Goal: Information Seeking & Learning: Learn about a topic

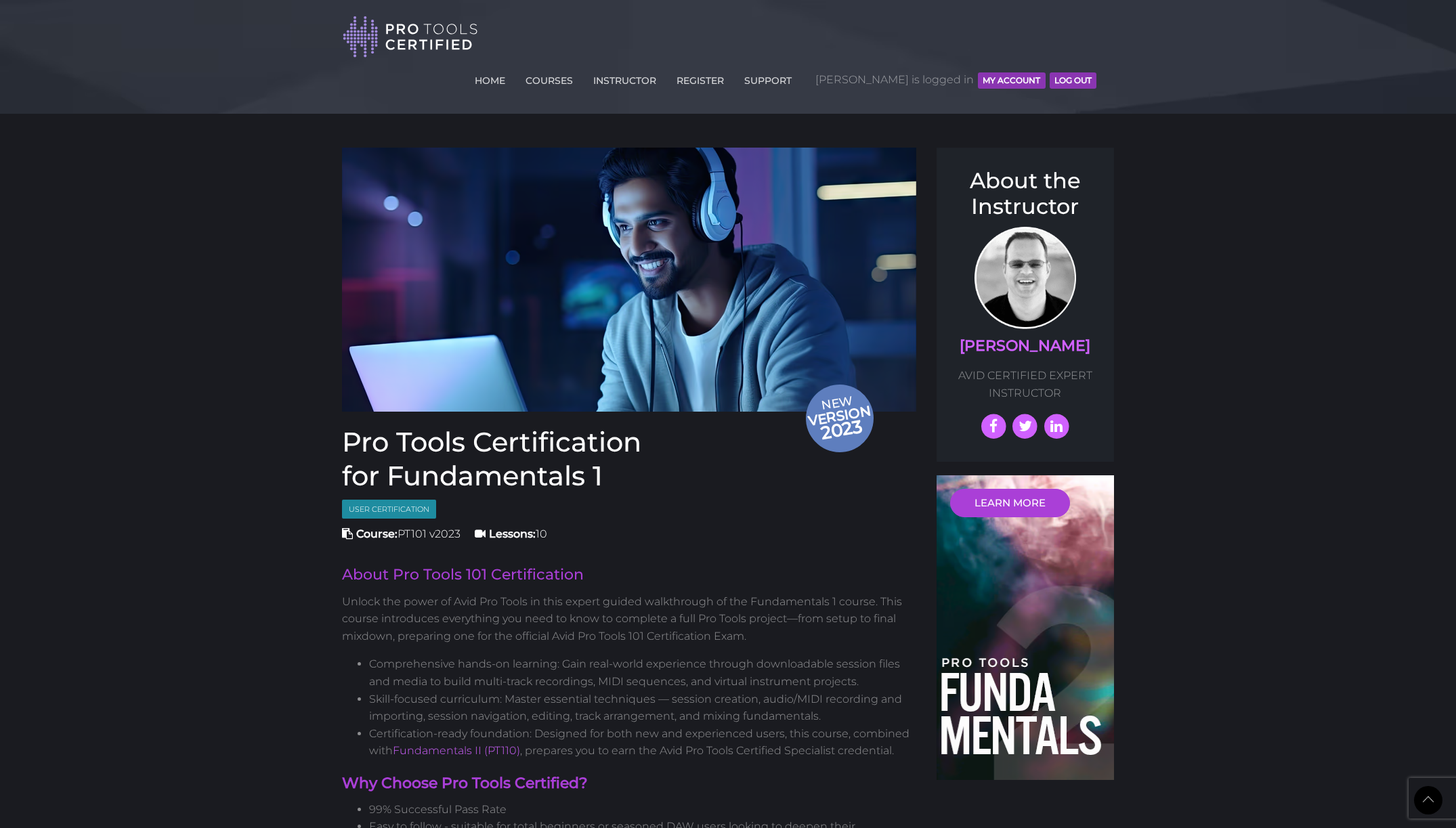
scroll to position [1572, 0]
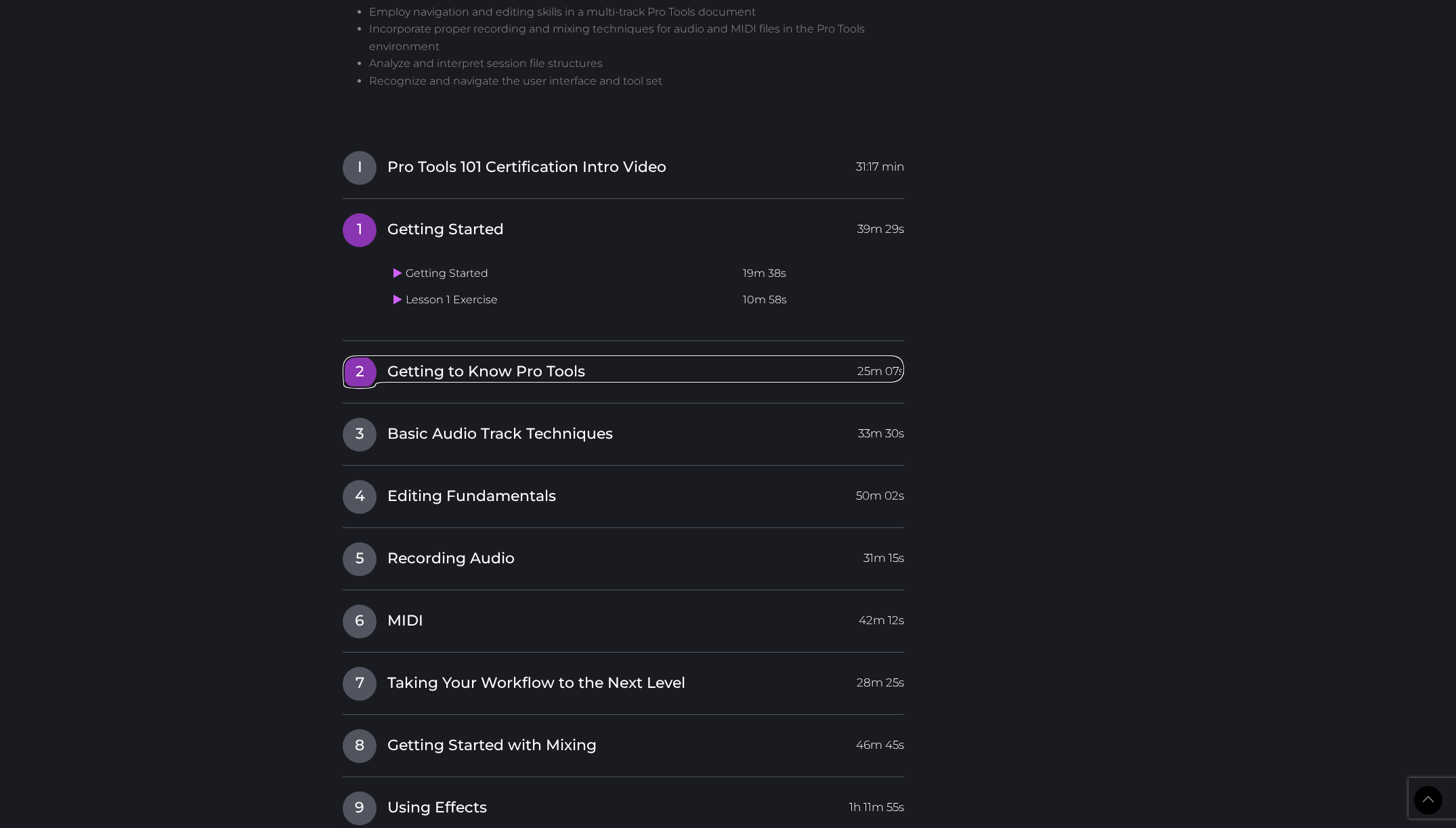
click at [527, 362] on span "Getting to Know Pro Tools" at bounding box center [486, 372] width 197 height 21
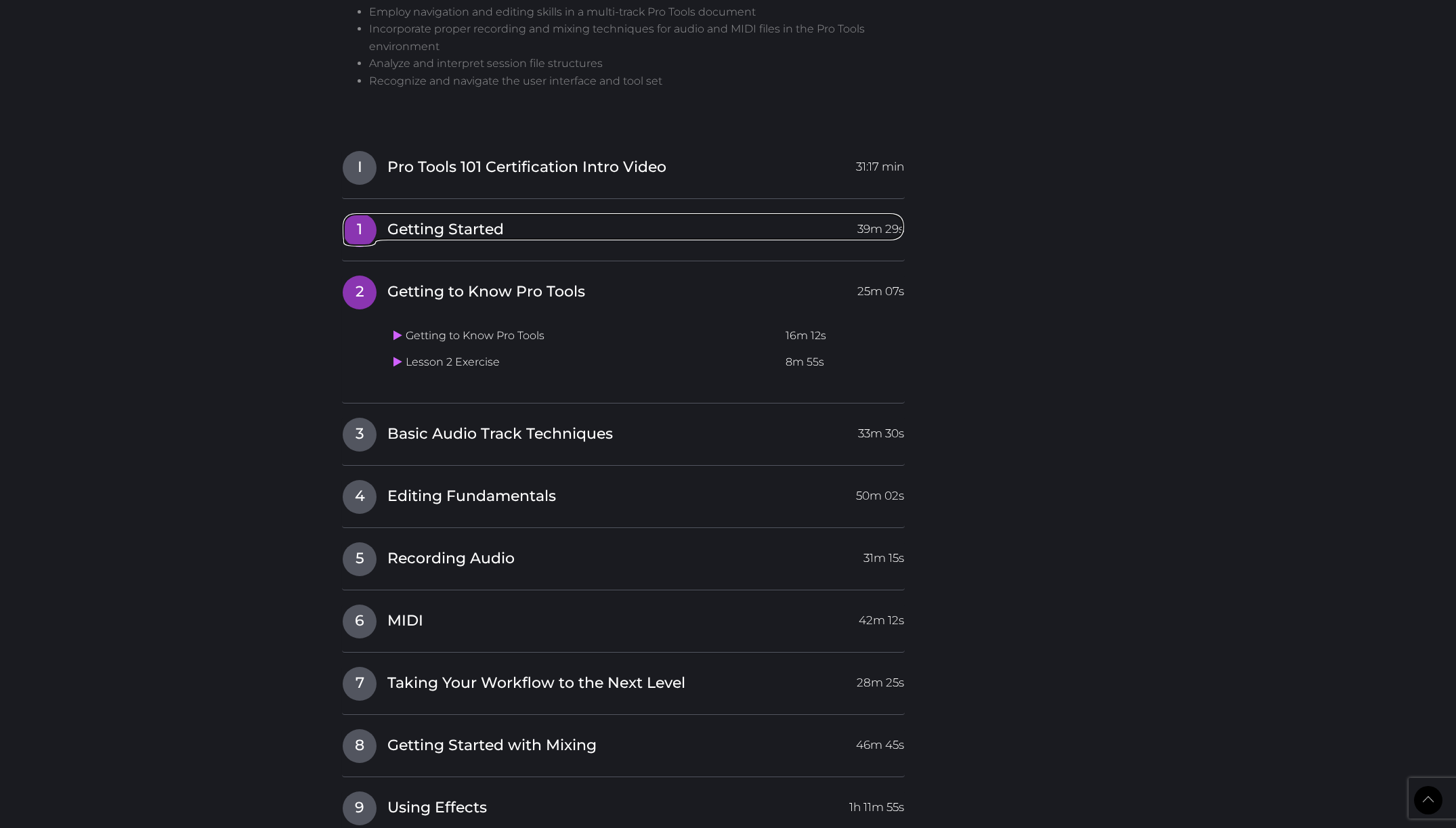
click at [499, 219] on span "Getting Started" at bounding box center [445, 230] width 117 height 21
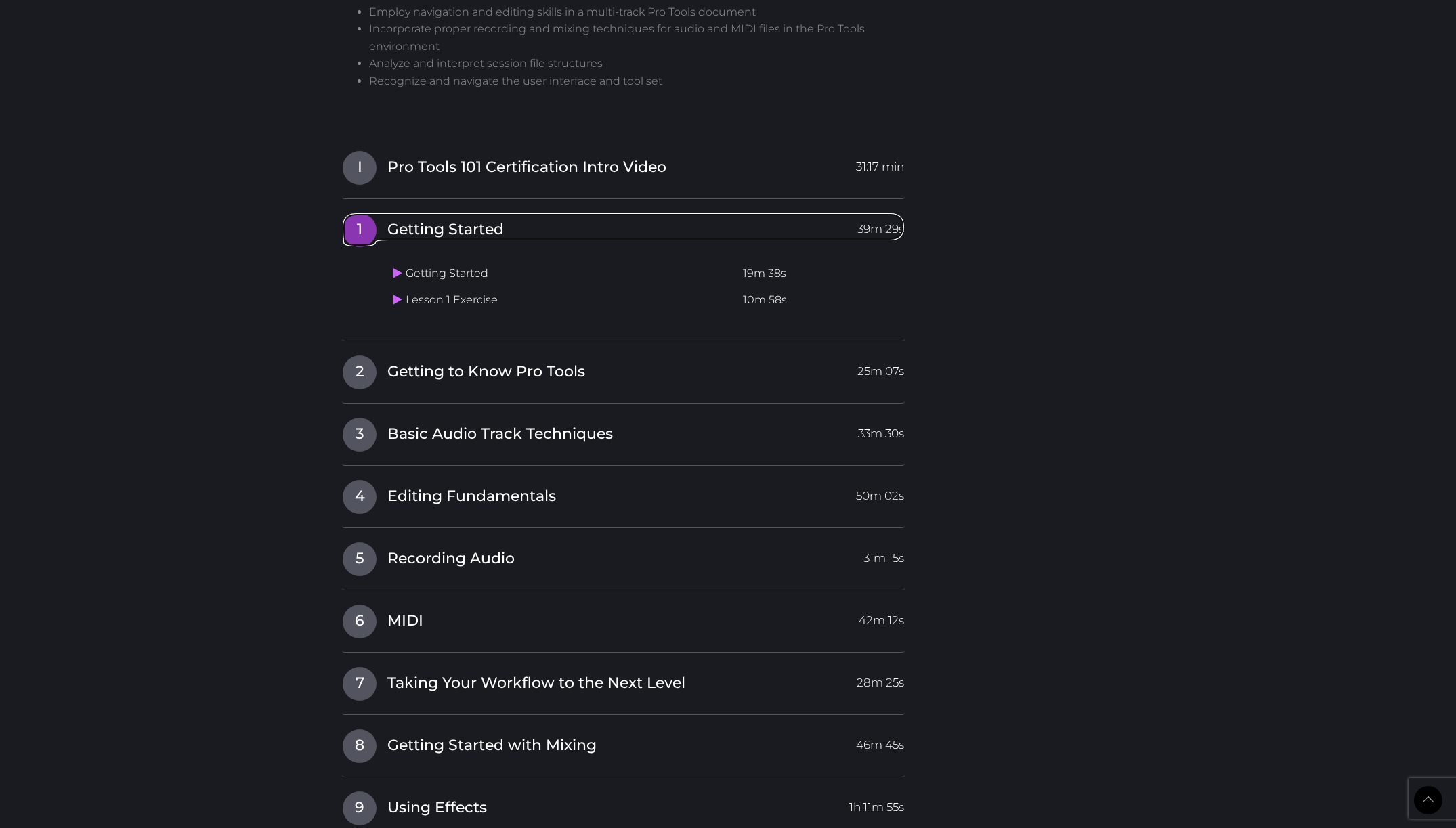
click at [421, 219] on span "Getting Started" at bounding box center [445, 230] width 117 height 21
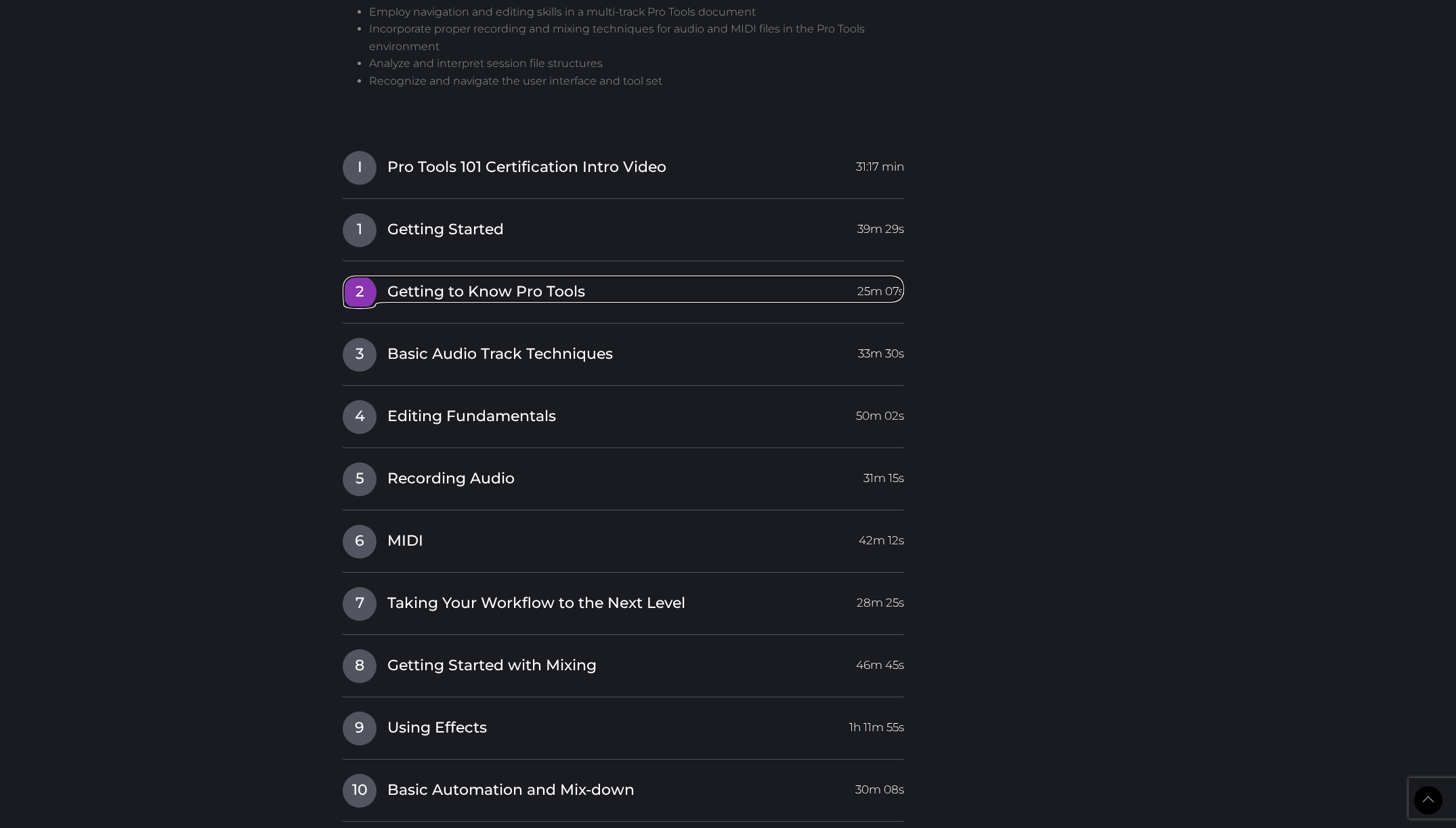
click at [450, 282] on span "Getting to Know Pro Tools" at bounding box center [486, 292] width 197 height 21
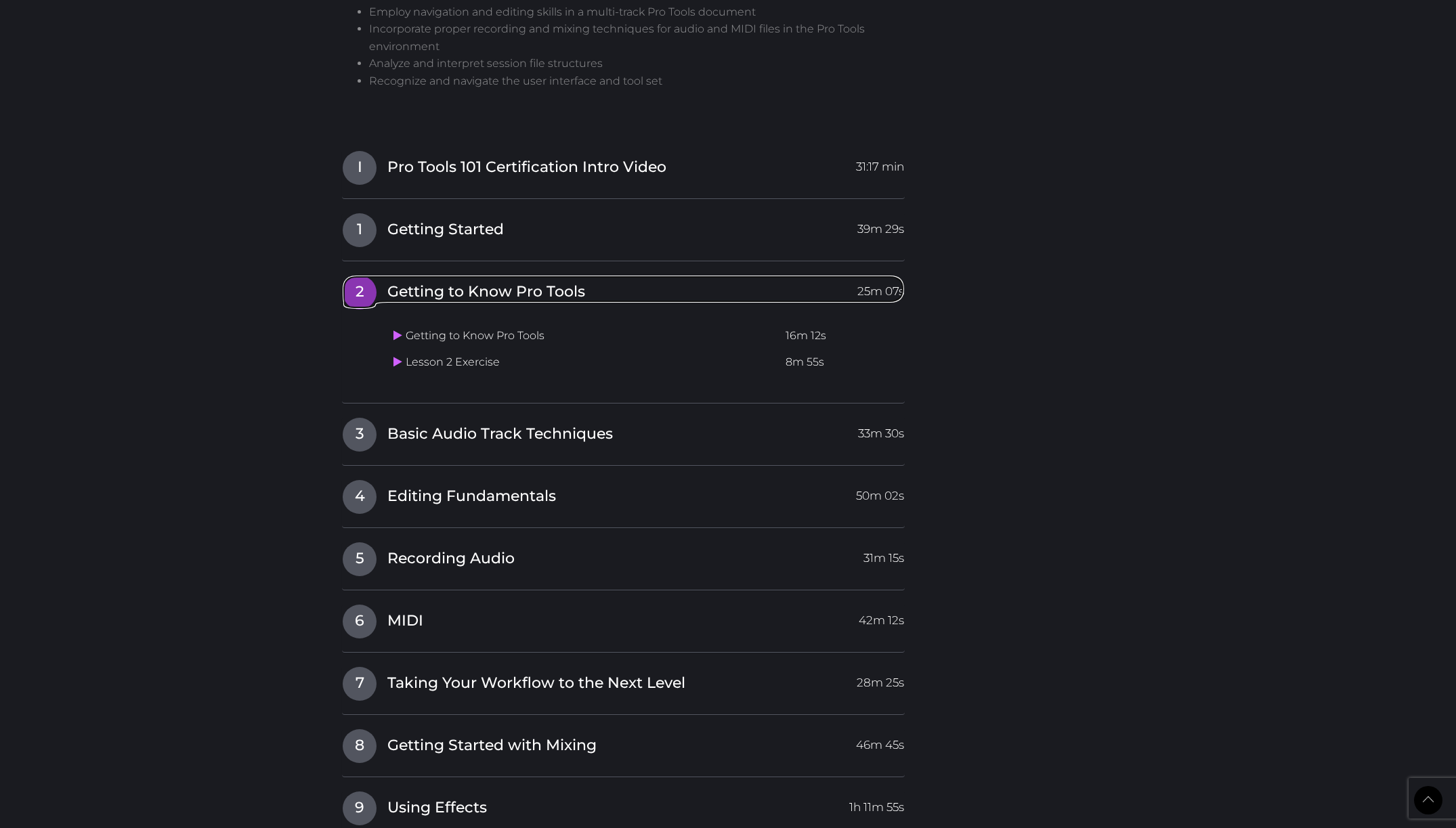
click at [454, 282] on span "Getting to Know Pro Tools" at bounding box center [486, 292] width 197 height 21
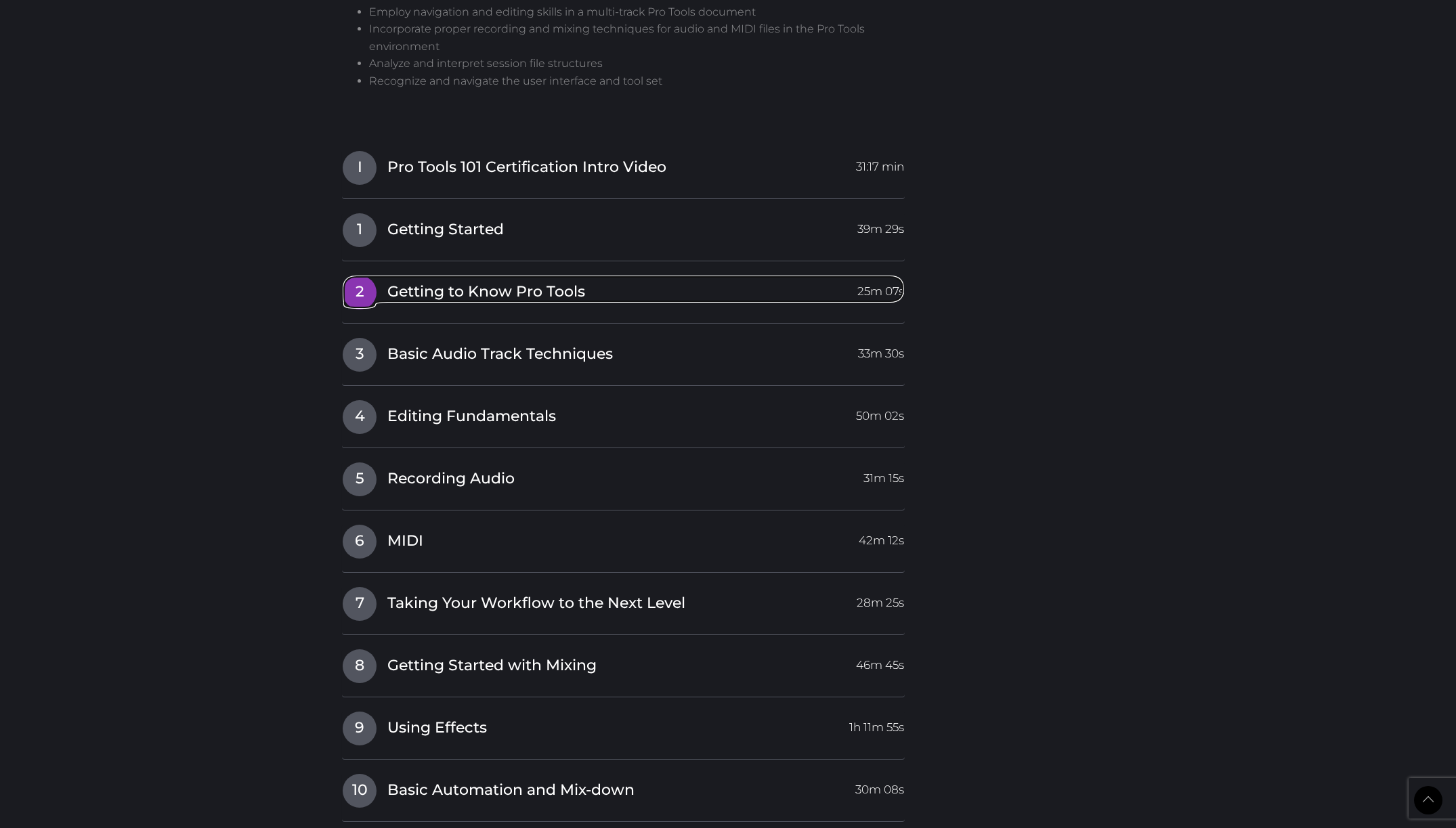
click at [445, 282] on span "Getting to Know Pro Tools" at bounding box center [486, 292] width 197 height 21
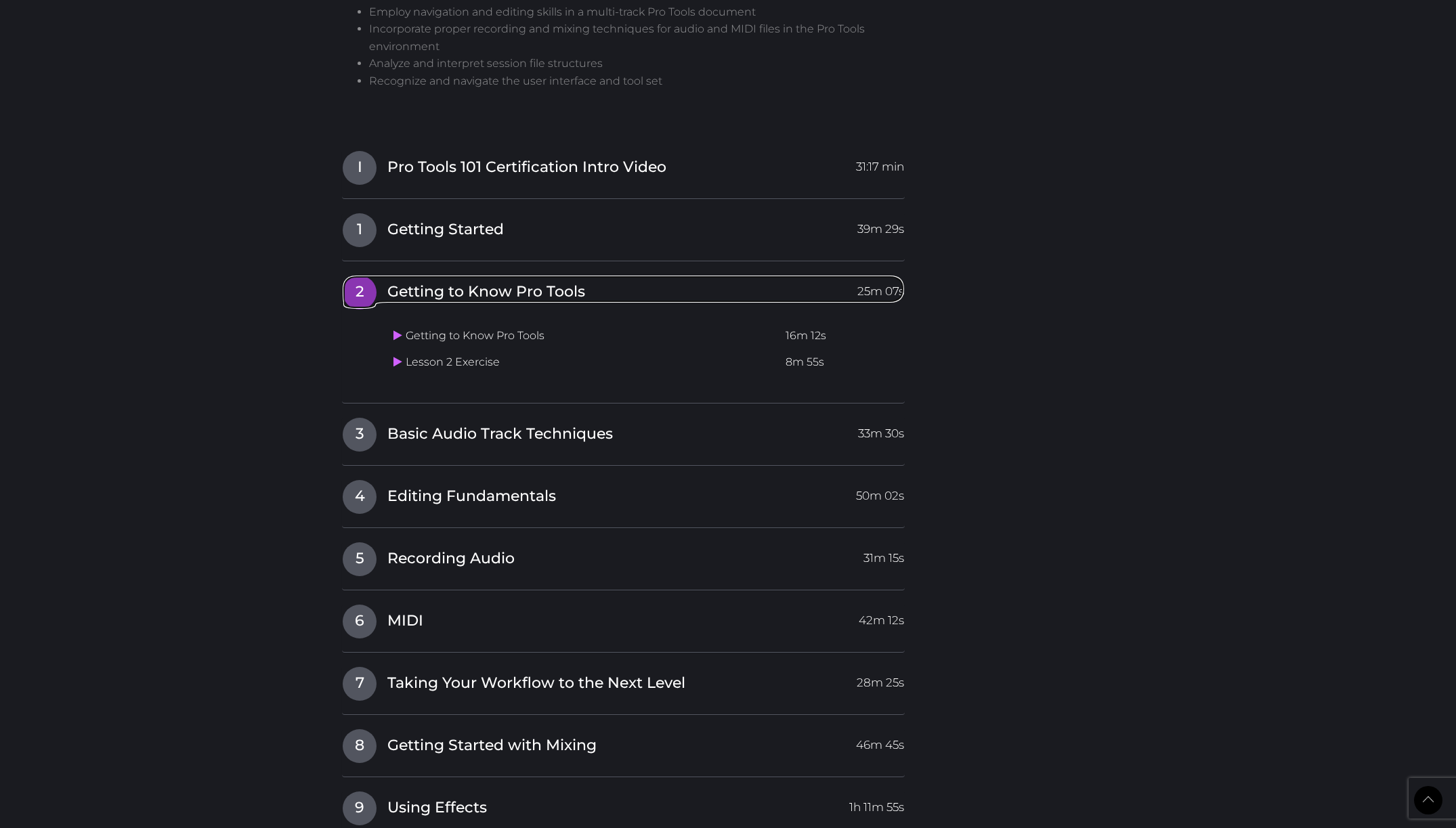
click at [445, 282] on span "Getting to Know Pro Tools" at bounding box center [486, 292] width 197 height 21
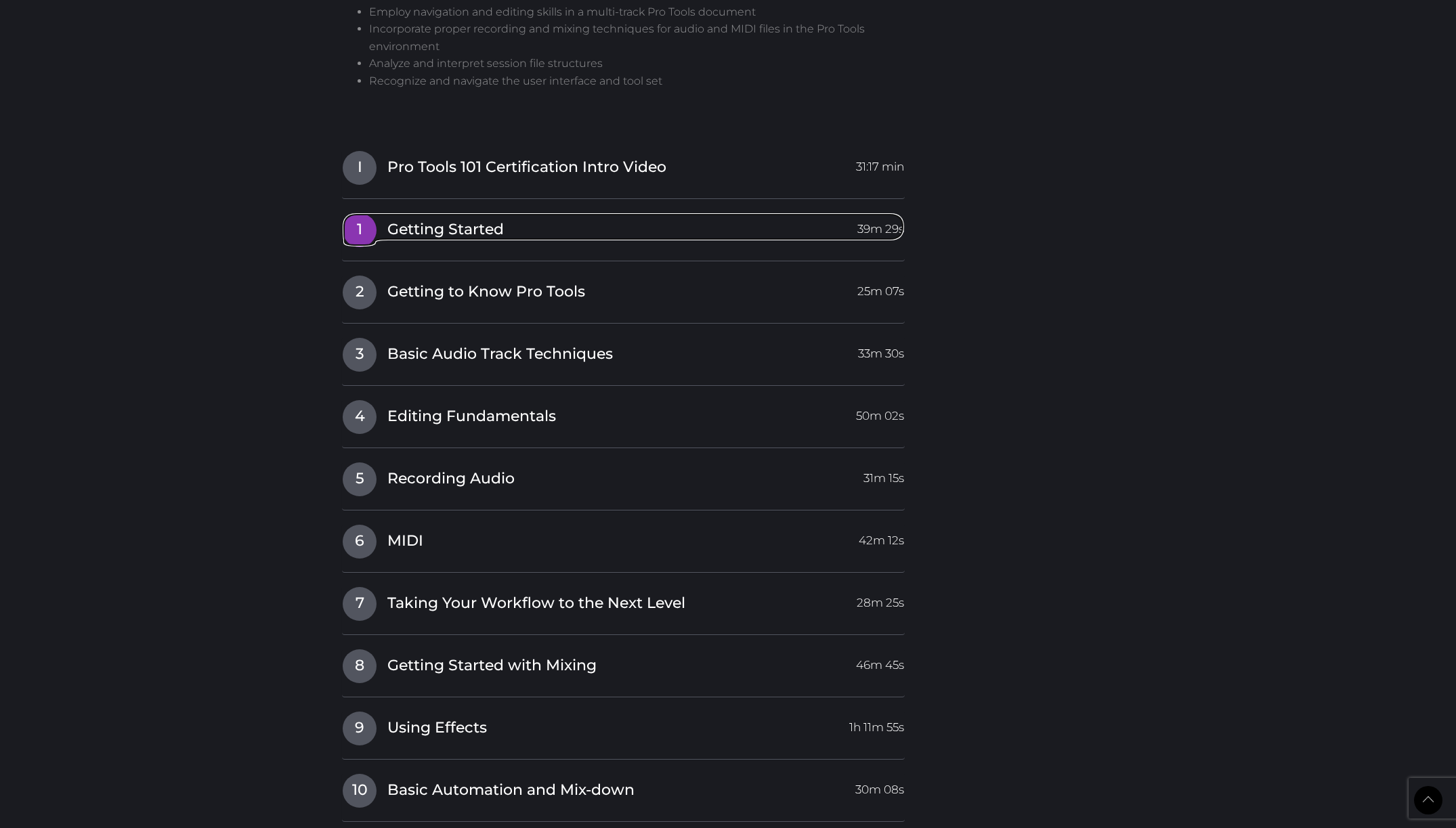
click at [437, 219] on span "Getting Started" at bounding box center [445, 230] width 117 height 21
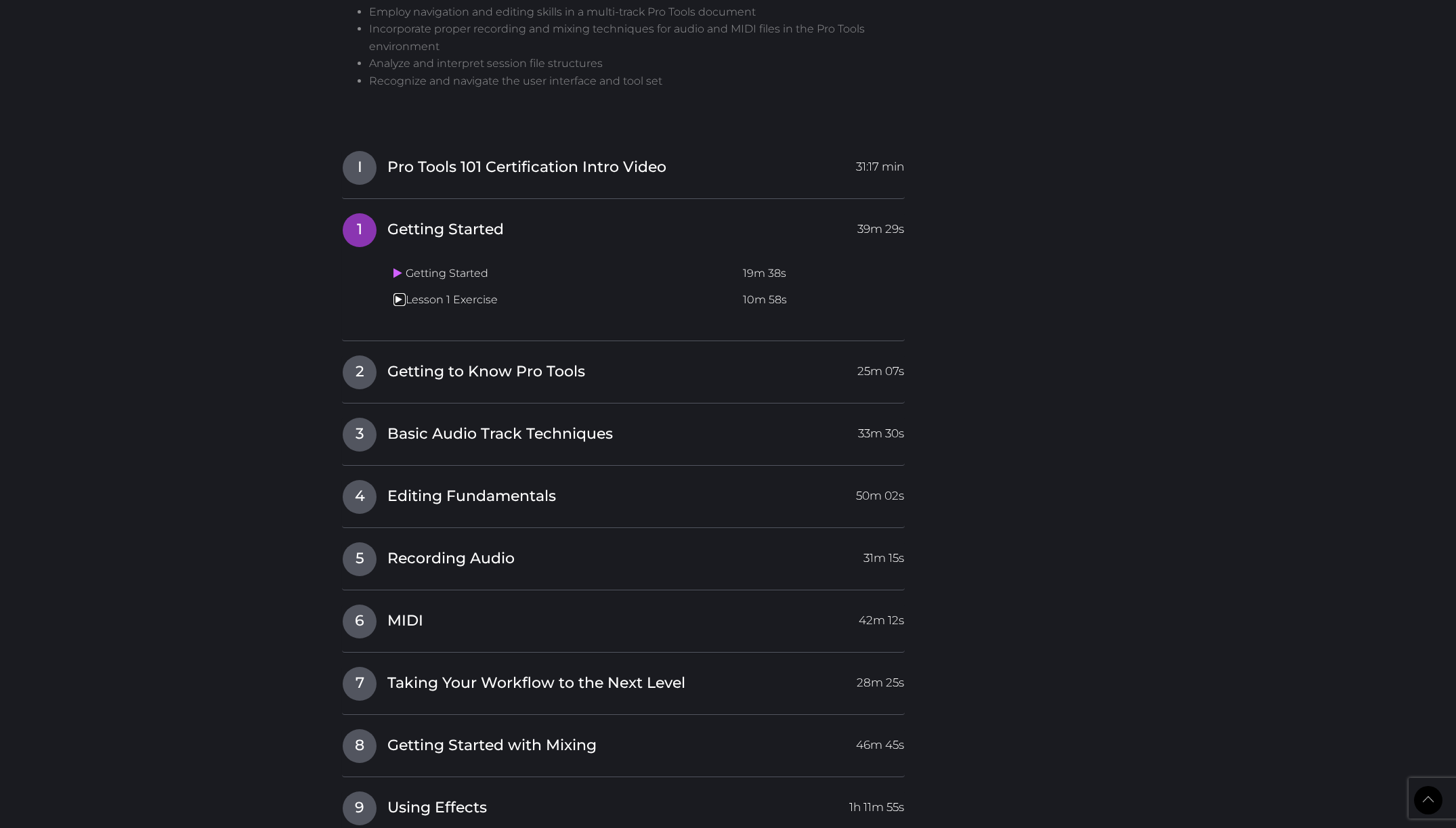
click at [393, 294] on icon at bounding box center [398, 299] width 9 height 11
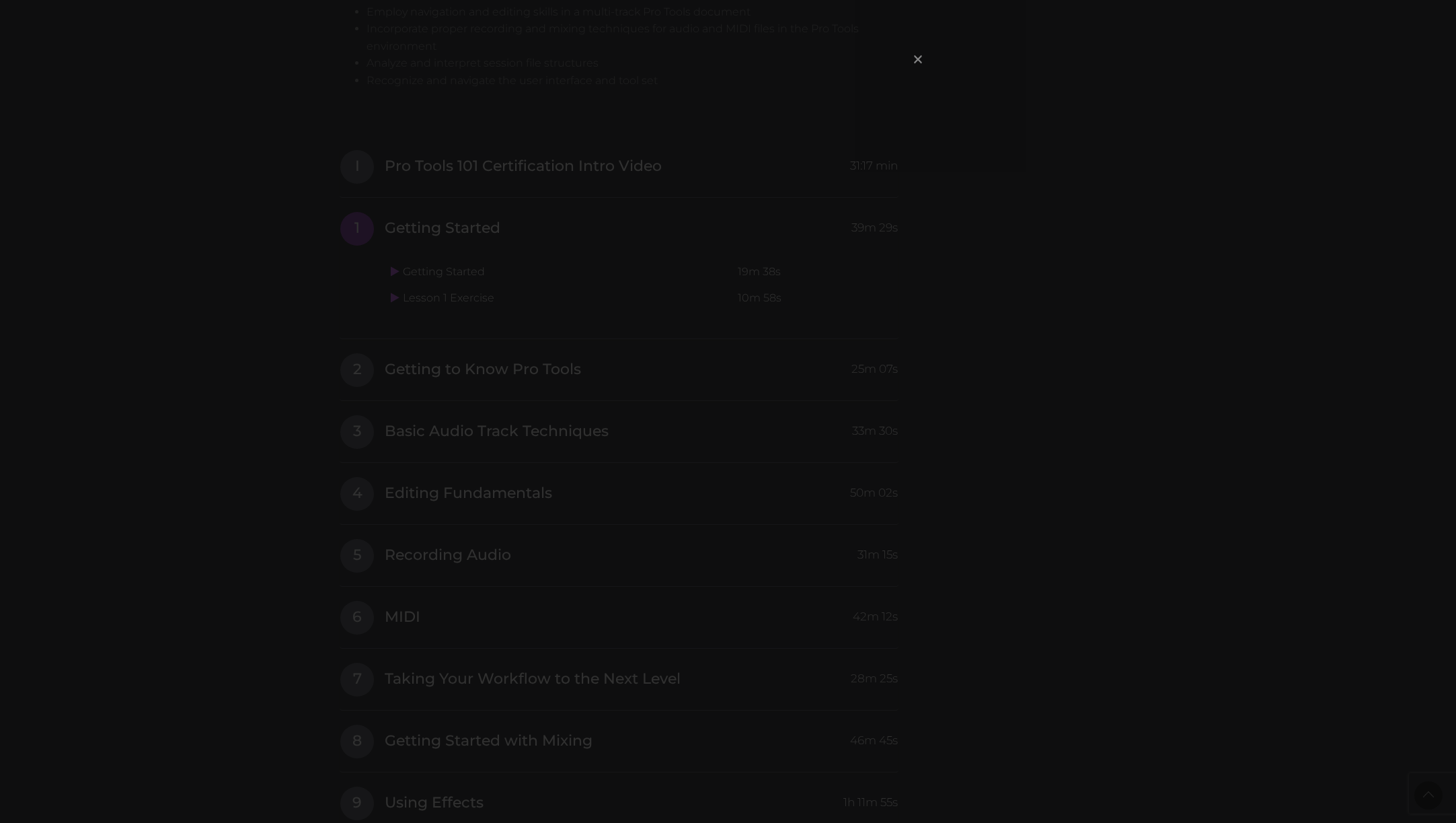
click at [921, 66] on span "×" at bounding box center [919, 58] width 13 height 29
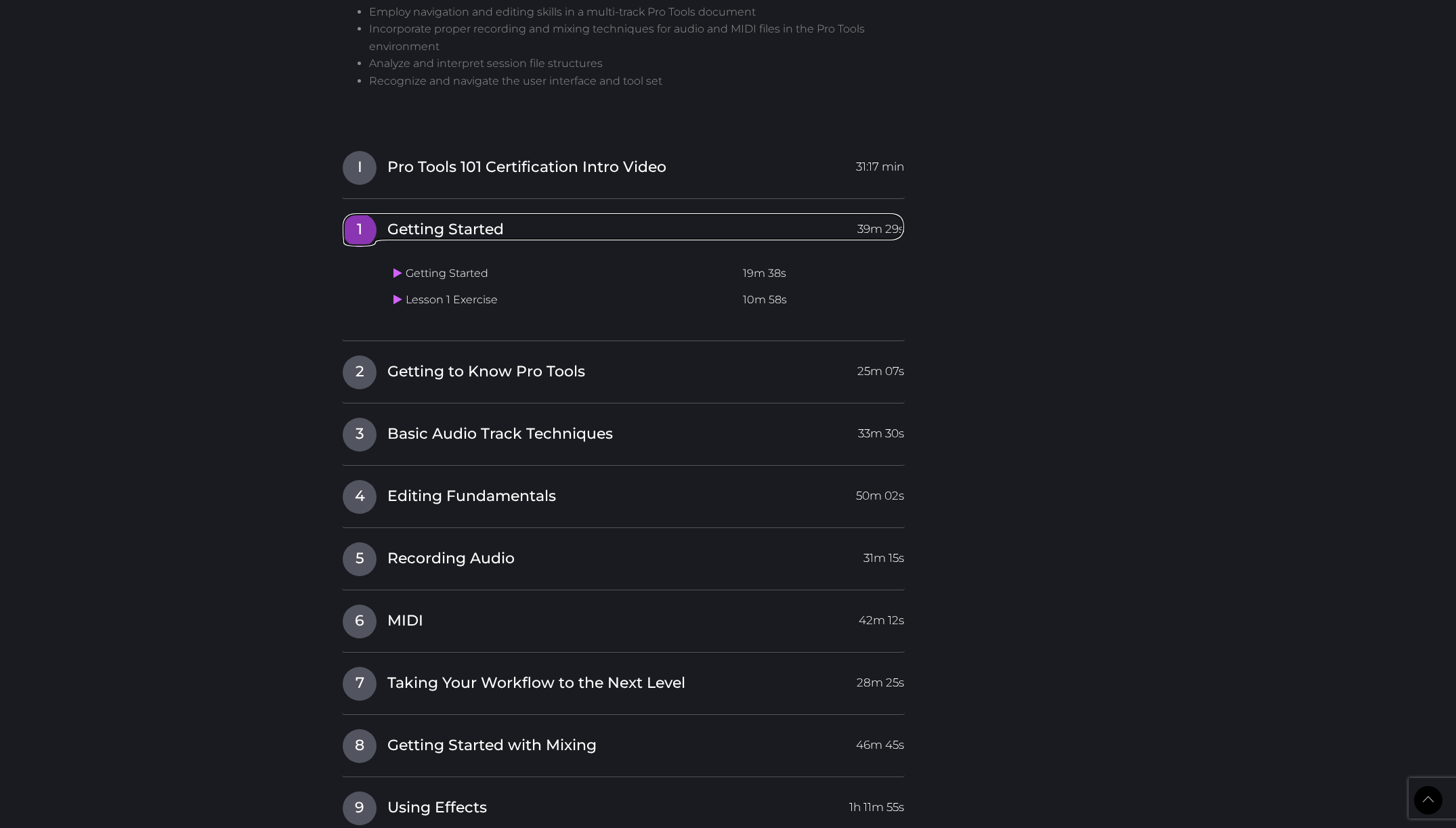
click at [864, 213] on span "39m 29s" at bounding box center [881, 225] width 47 height 24
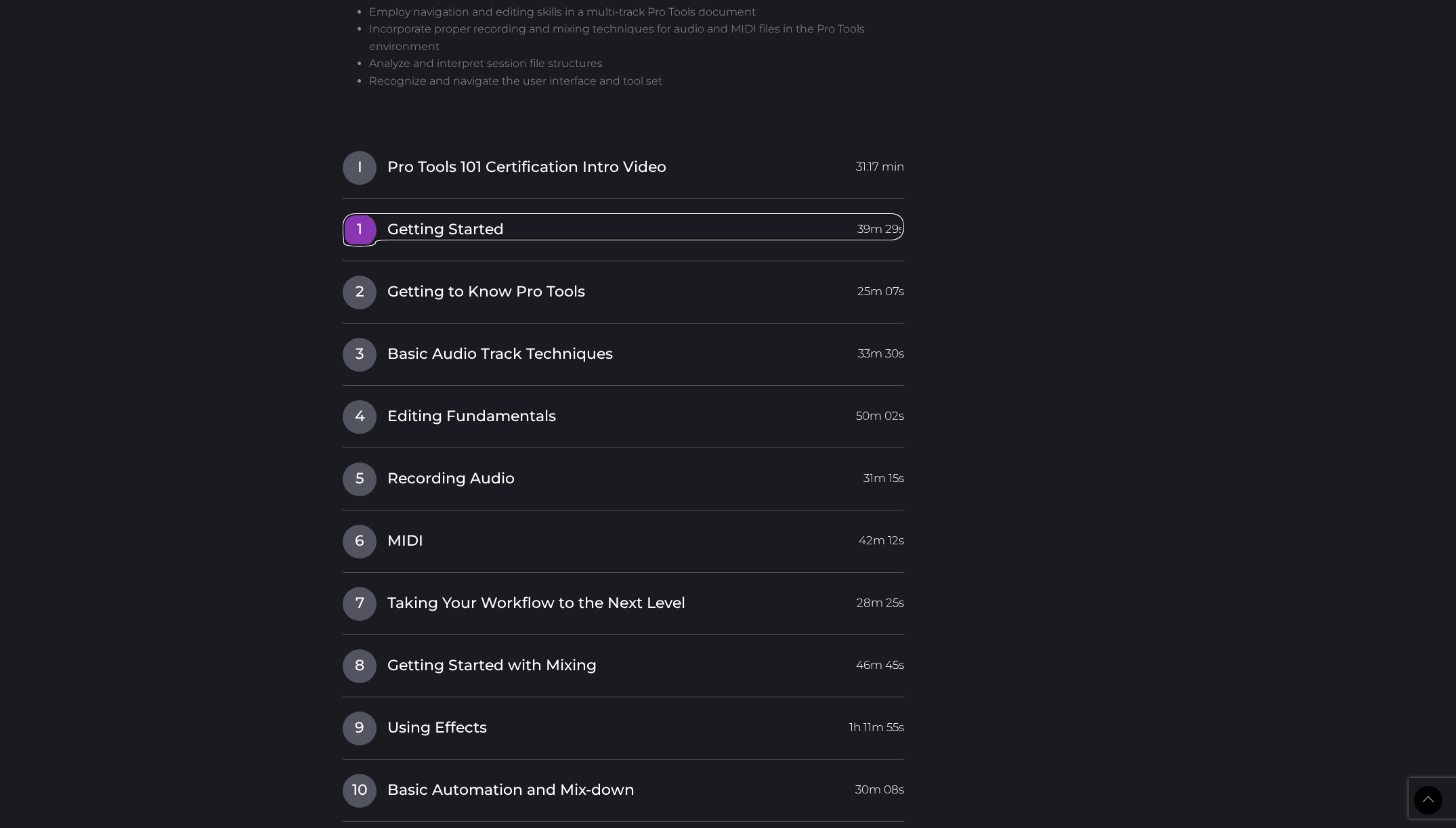
click at [873, 213] on span "39m 29s" at bounding box center [881, 225] width 47 height 24
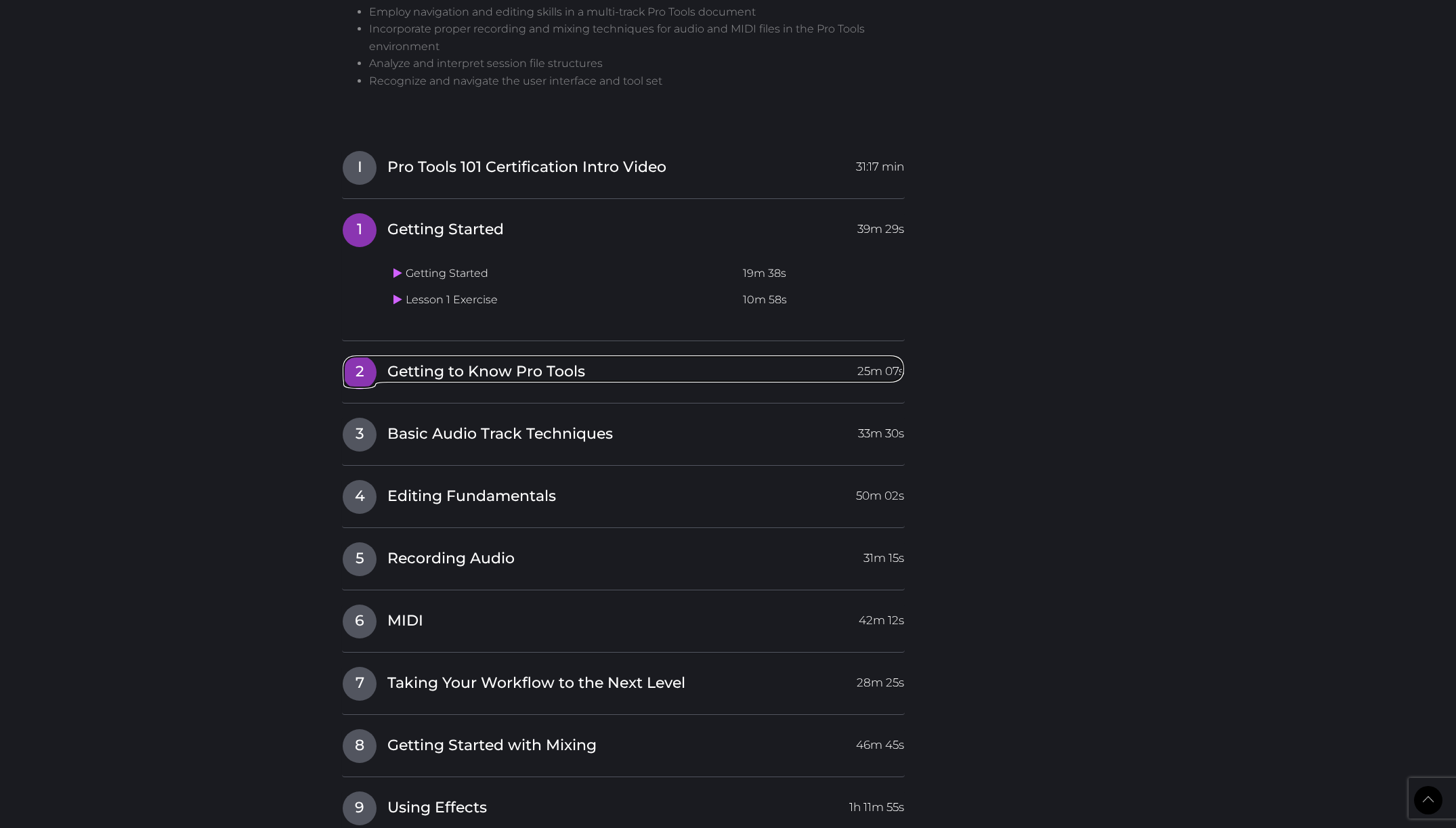
click at [890, 356] on span "25m 07s" at bounding box center [881, 368] width 47 height 24
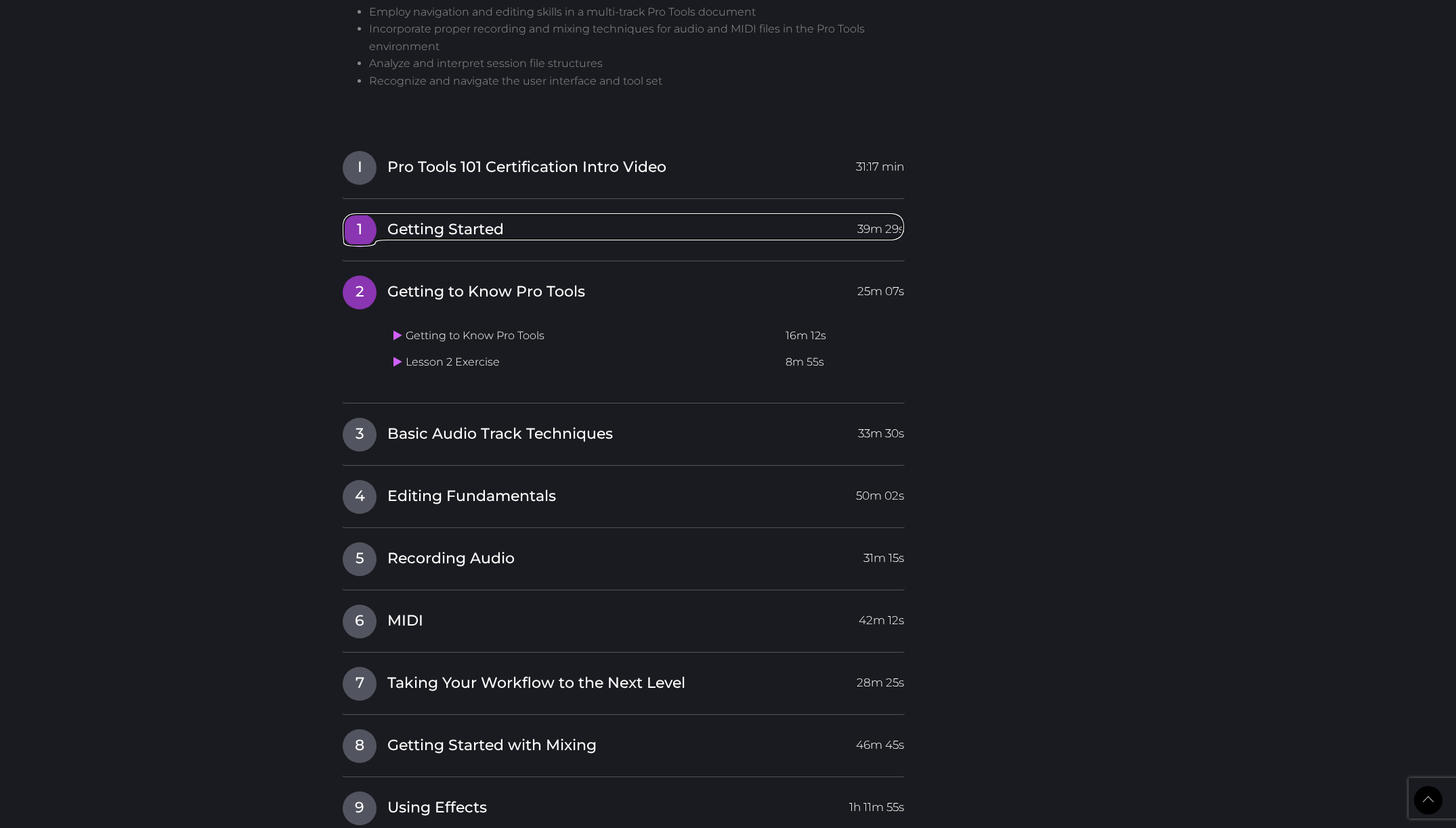
click at [887, 212] on link "1 Getting Started 39m 29s" at bounding box center [623, 227] width 563 height 29
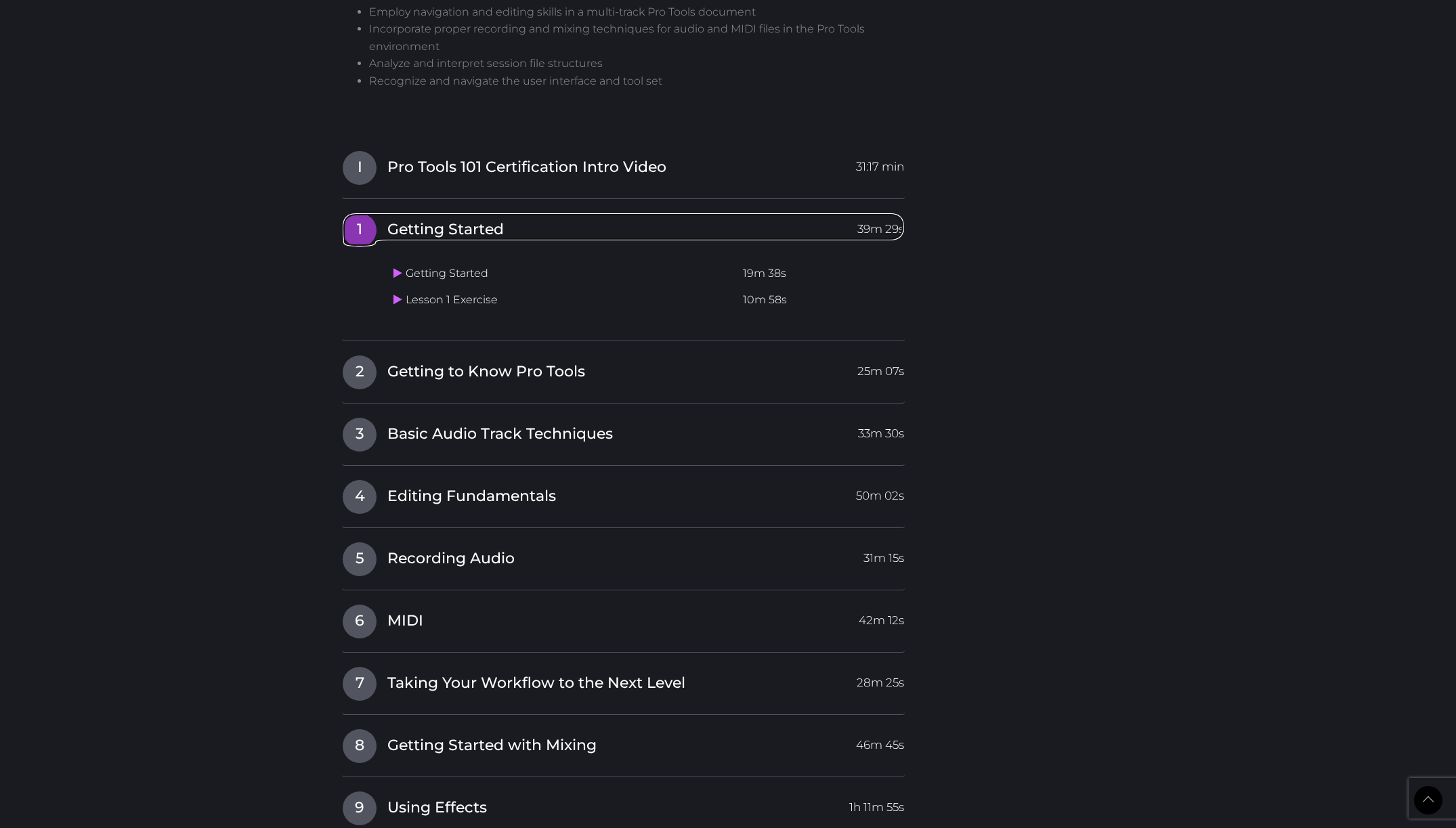
click at [892, 213] on span "39m 29s" at bounding box center [881, 225] width 47 height 24
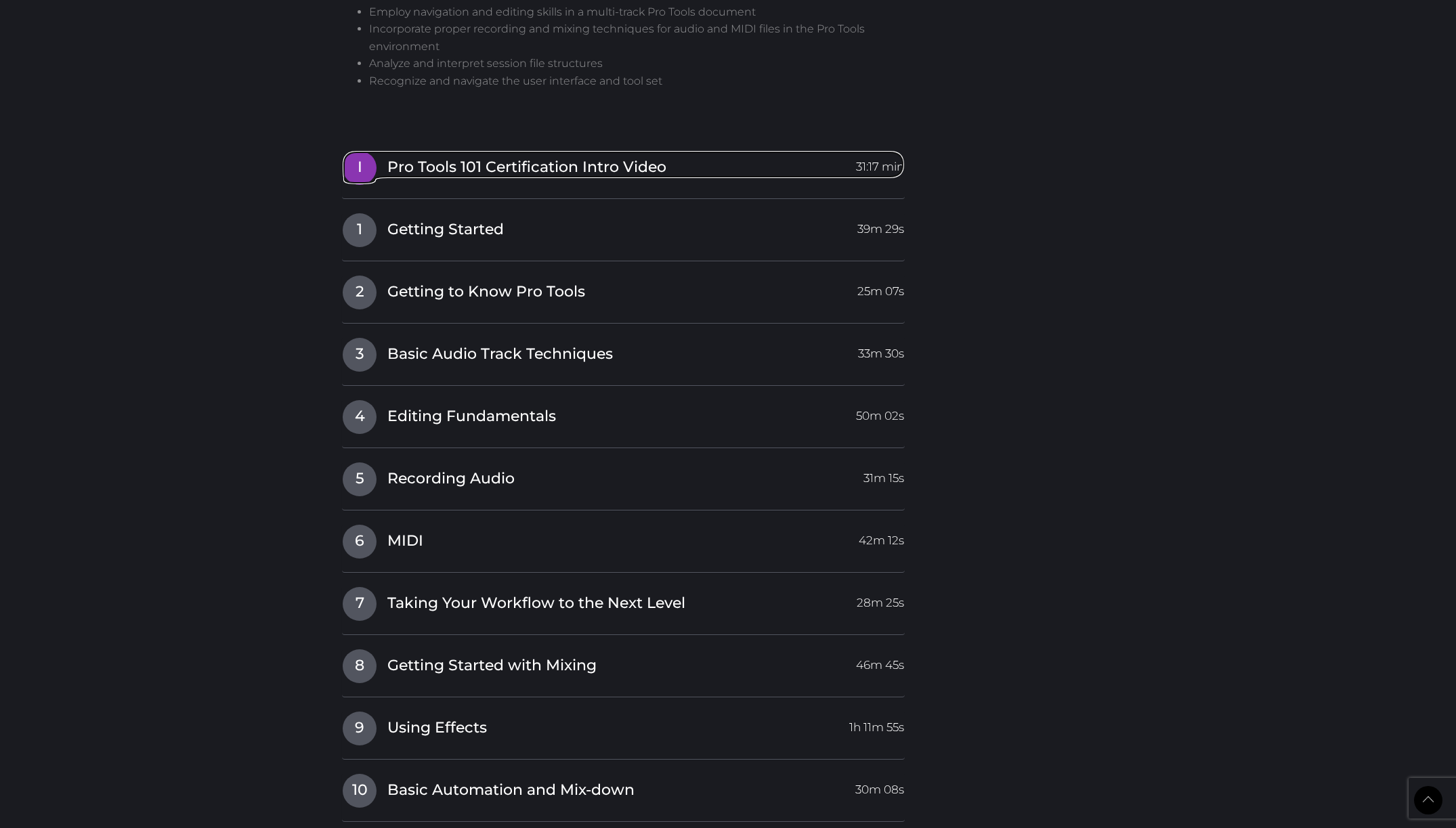
click at [874, 151] on span "31:17 min" at bounding box center [880, 163] width 48 height 24
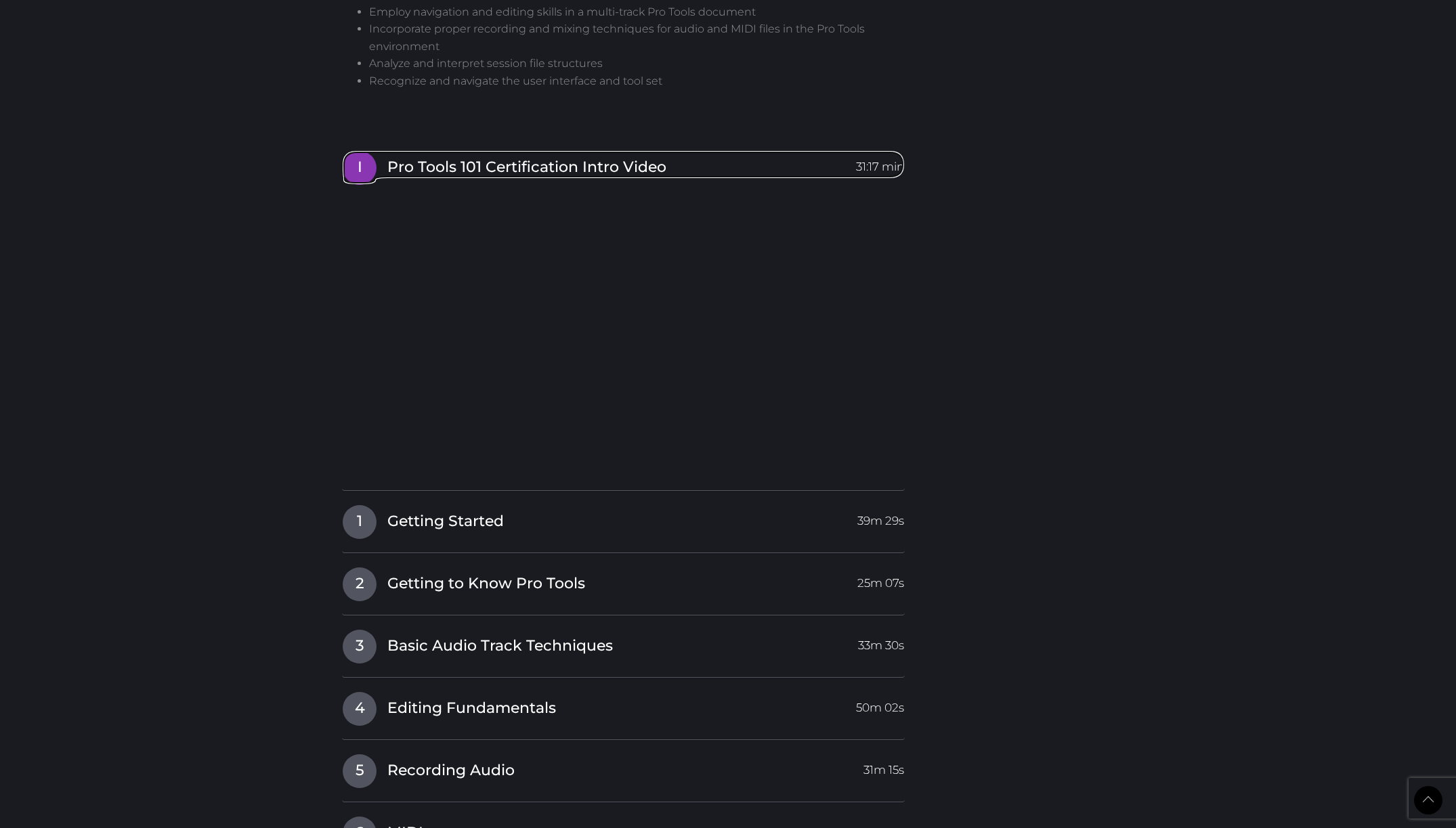
click at [874, 151] on span "31:17 min" at bounding box center [880, 163] width 48 height 24
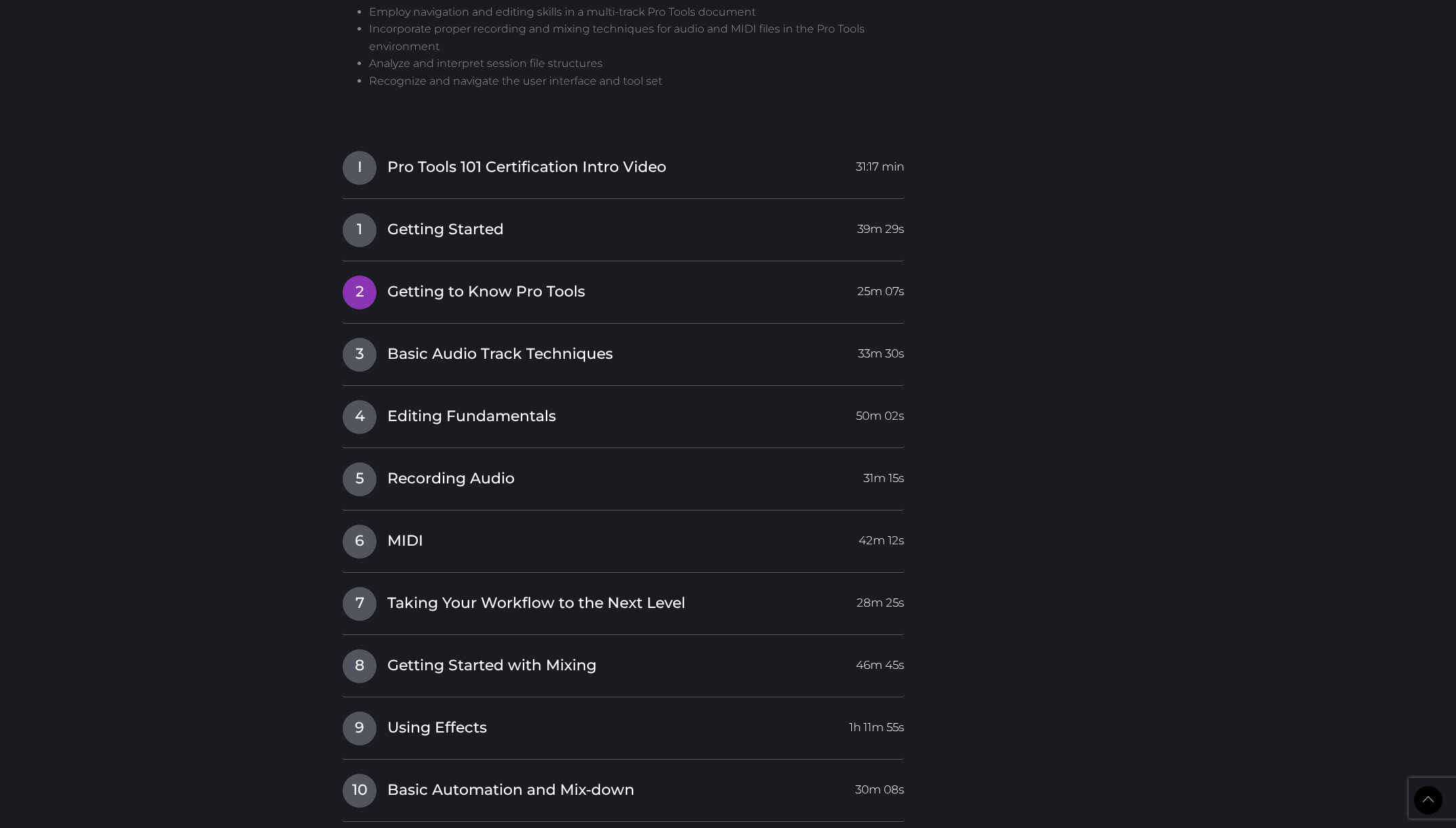
click at [514, 282] on span "Getting to Know Pro Tools" at bounding box center [486, 292] width 197 height 21
